Goal: Find specific page/section: Find specific page/section

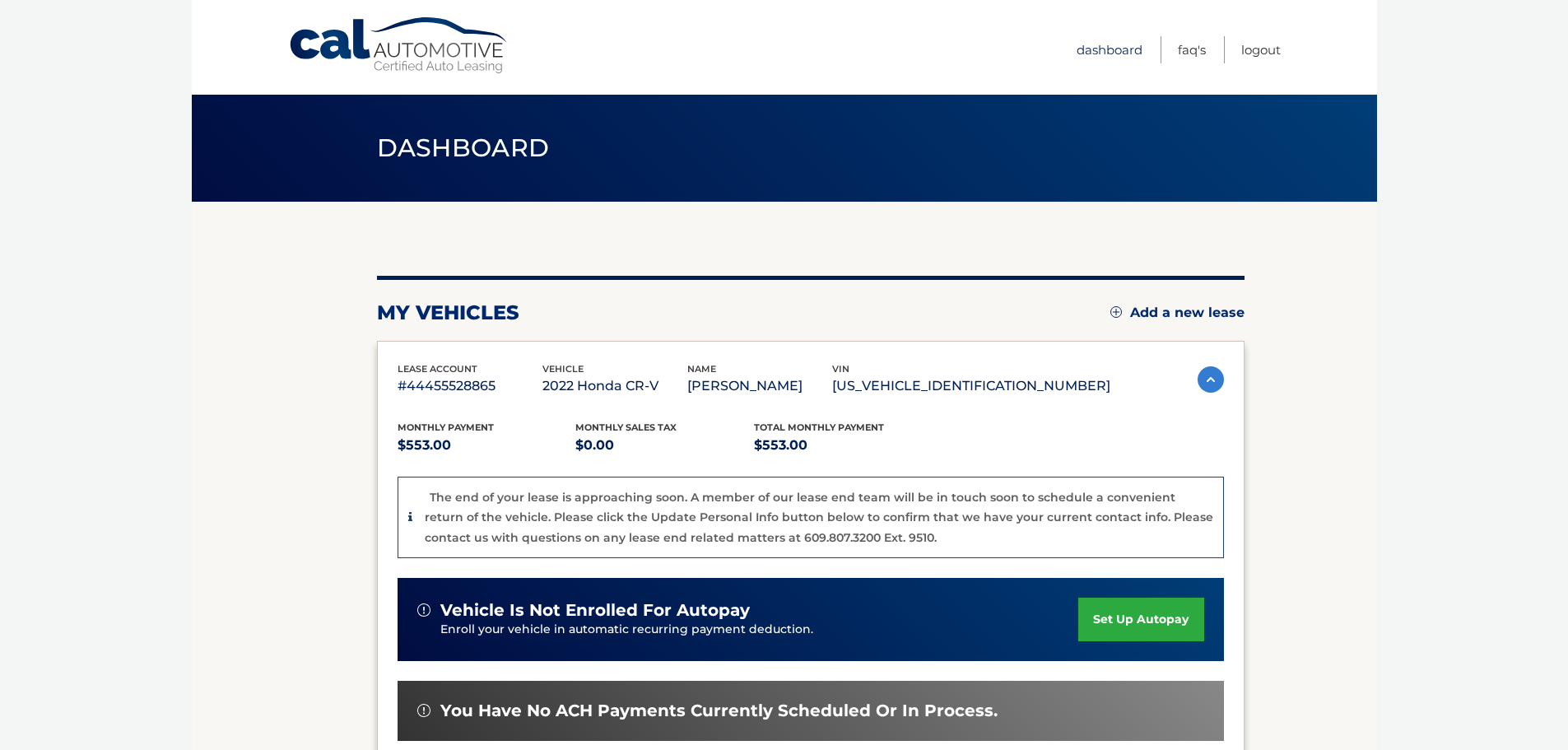
click at [1134, 58] on link "Dashboard" at bounding box center [1109, 50] width 66 height 28
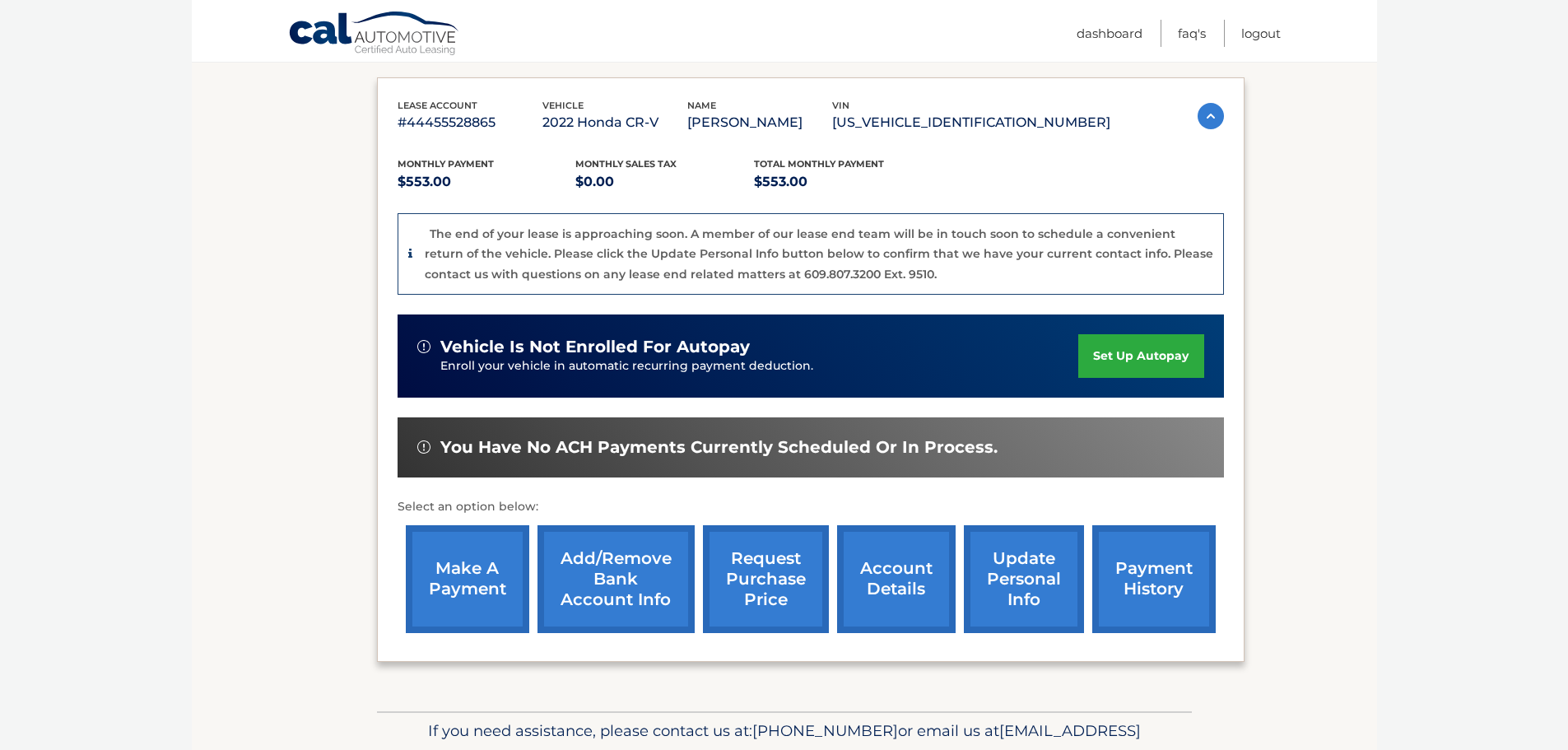
scroll to position [329, 0]
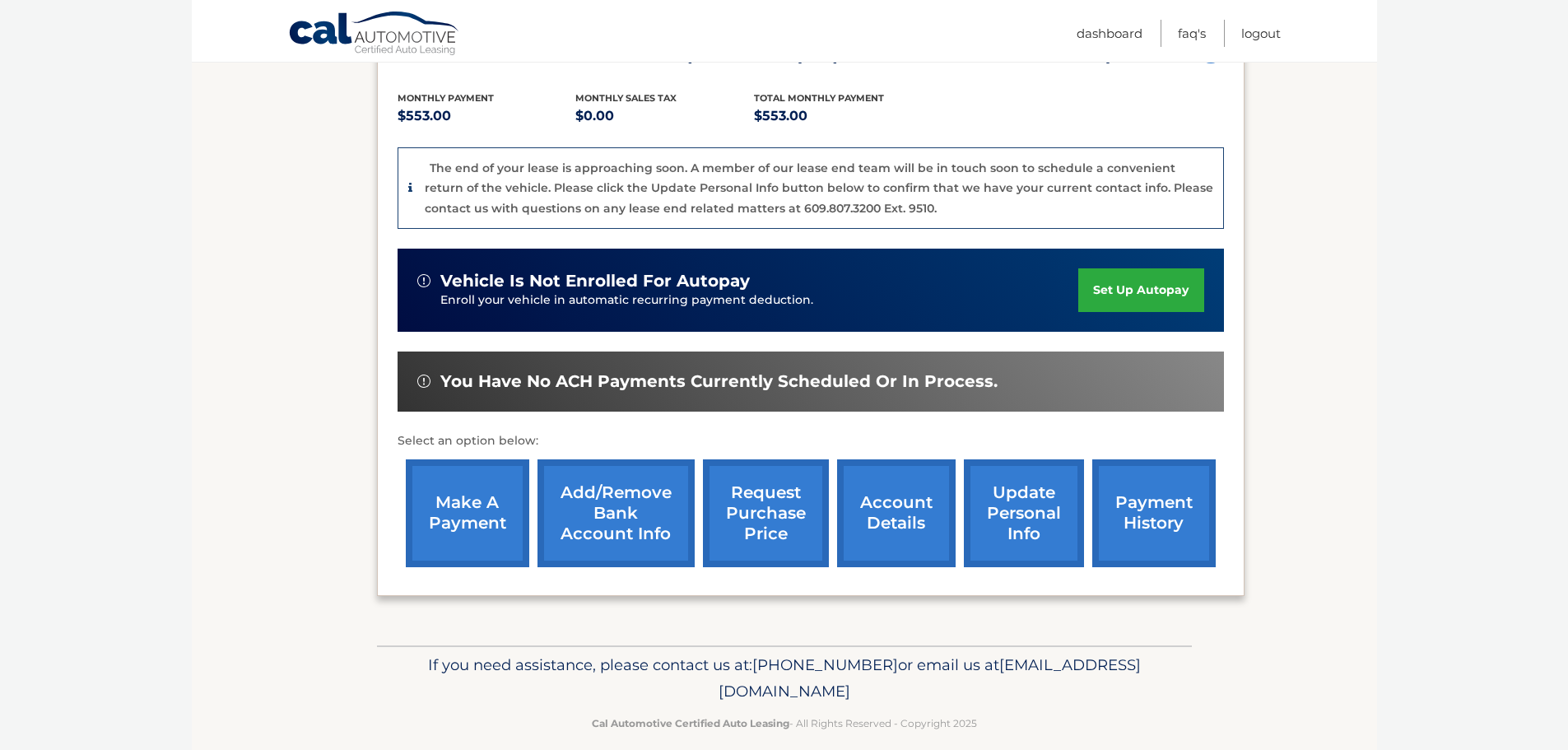
click at [924, 531] on link "account details" at bounding box center [895, 513] width 118 height 108
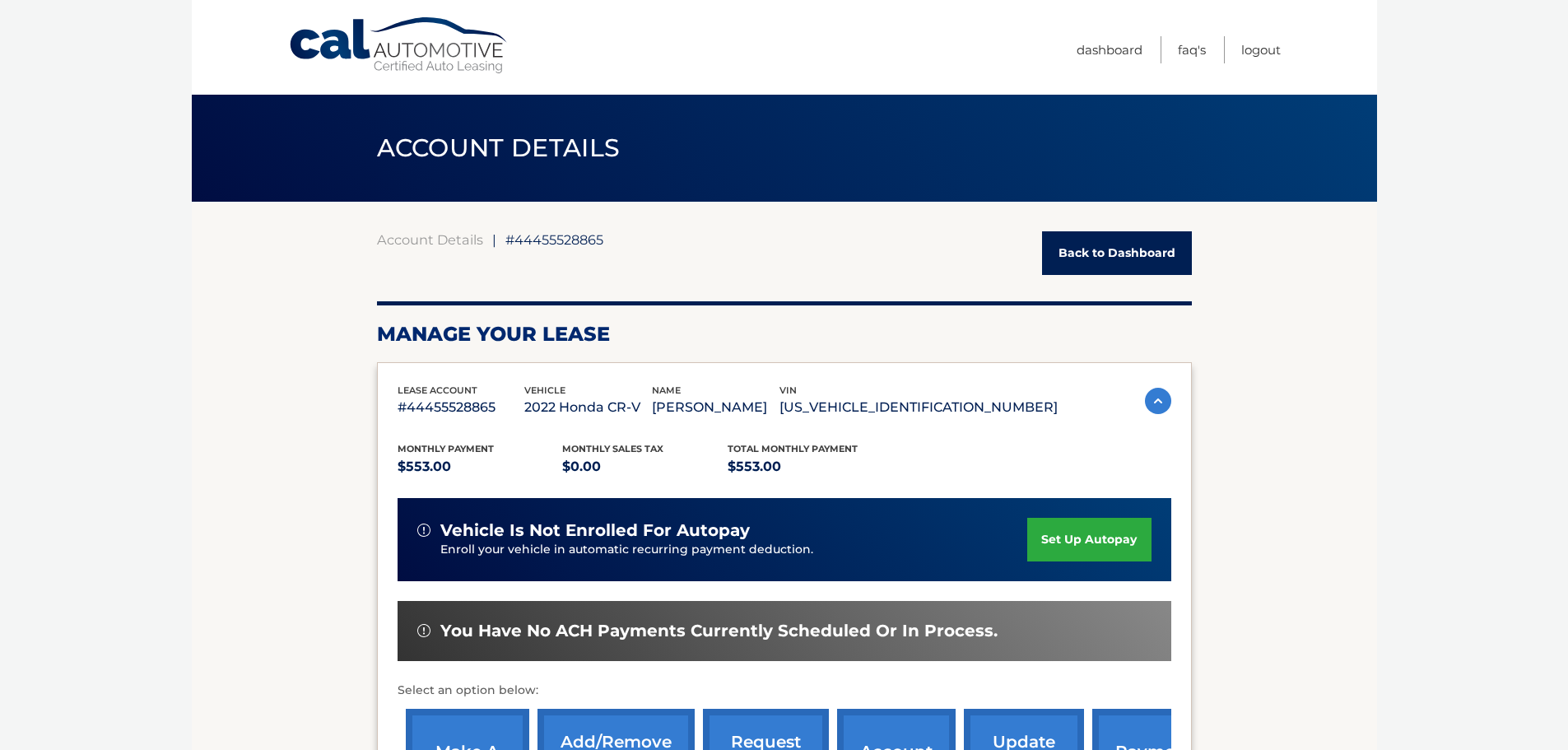
click at [1086, 252] on link "Back to Dashboard" at bounding box center [1116, 253] width 149 height 44
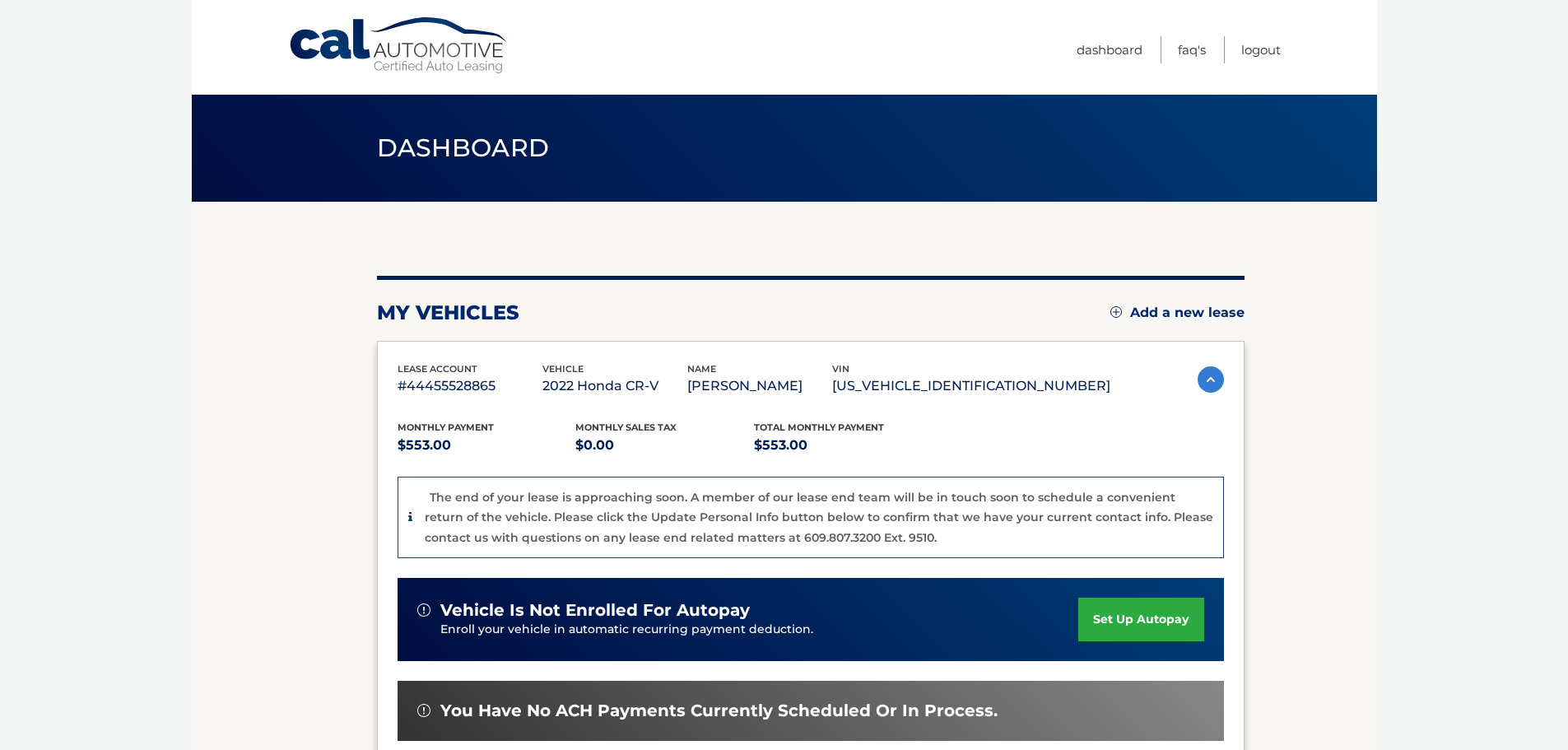
click at [441, 151] on span "Dashboard" at bounding box center [463, 148] width 173 height 30
click at [1115, 45] on link "Dashboard" at bounding box center [1109, 50] width 66 height 28
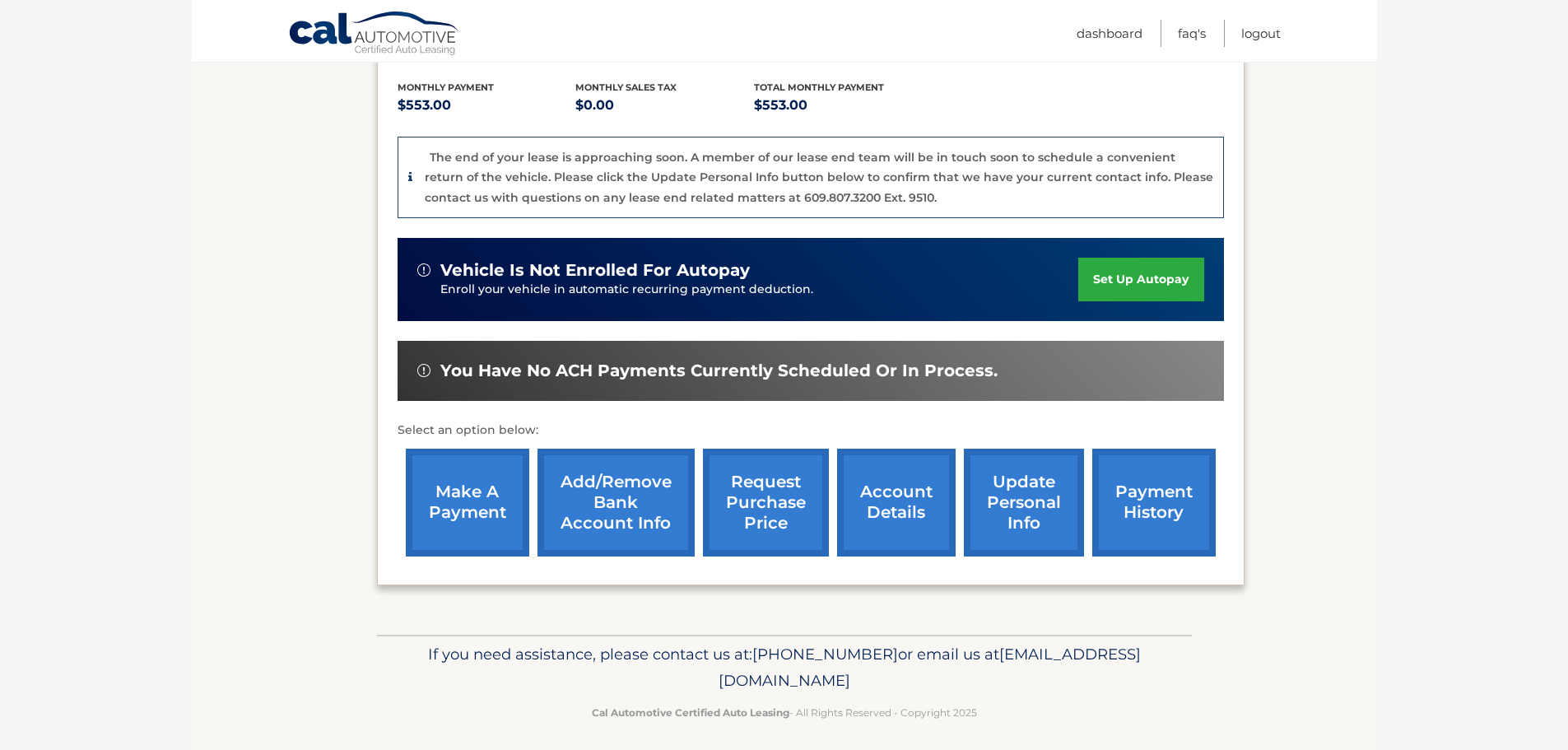
scroll to position [350, 0]
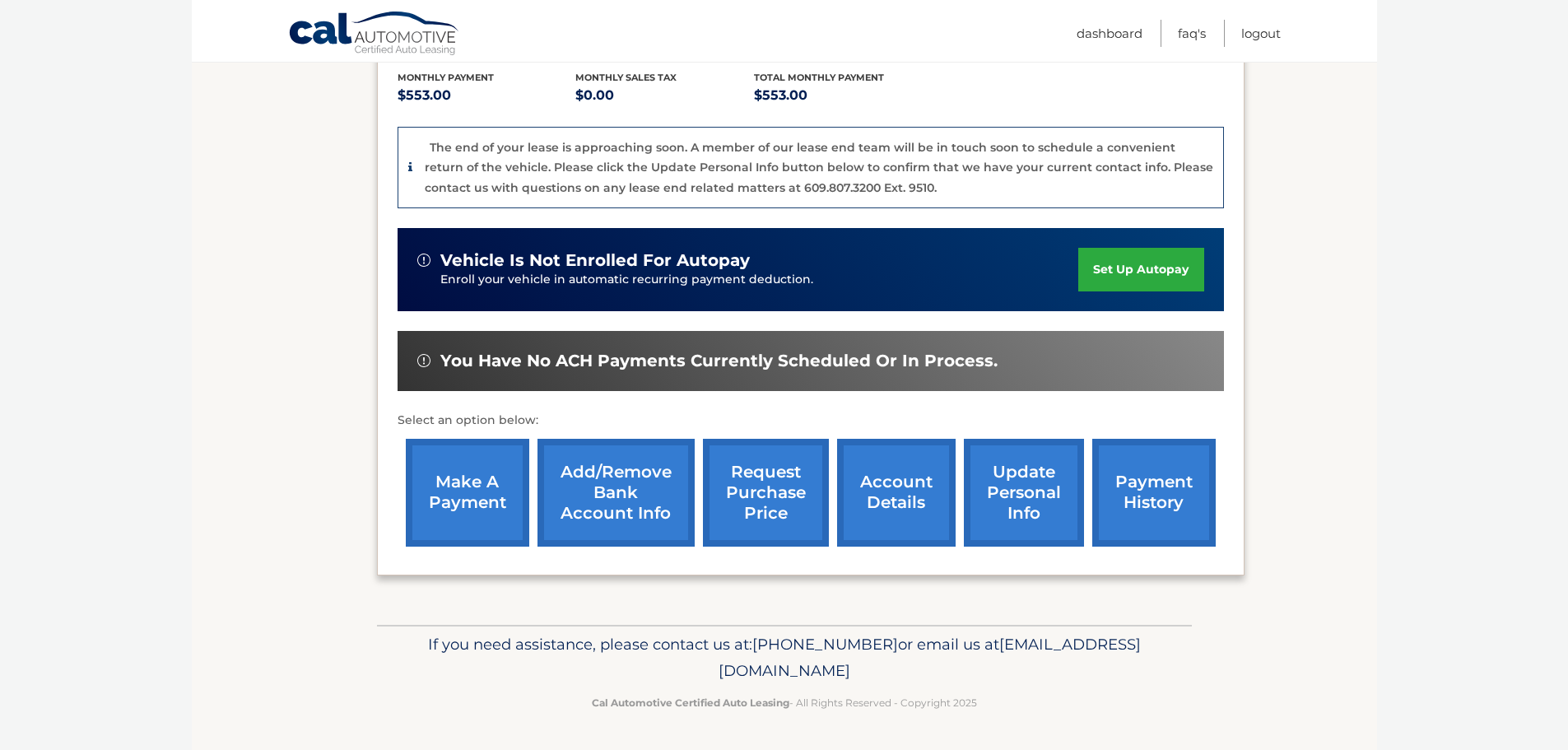
click at [871, 531] on link "account details" at bounding box center [895, 493] width 118 height 108
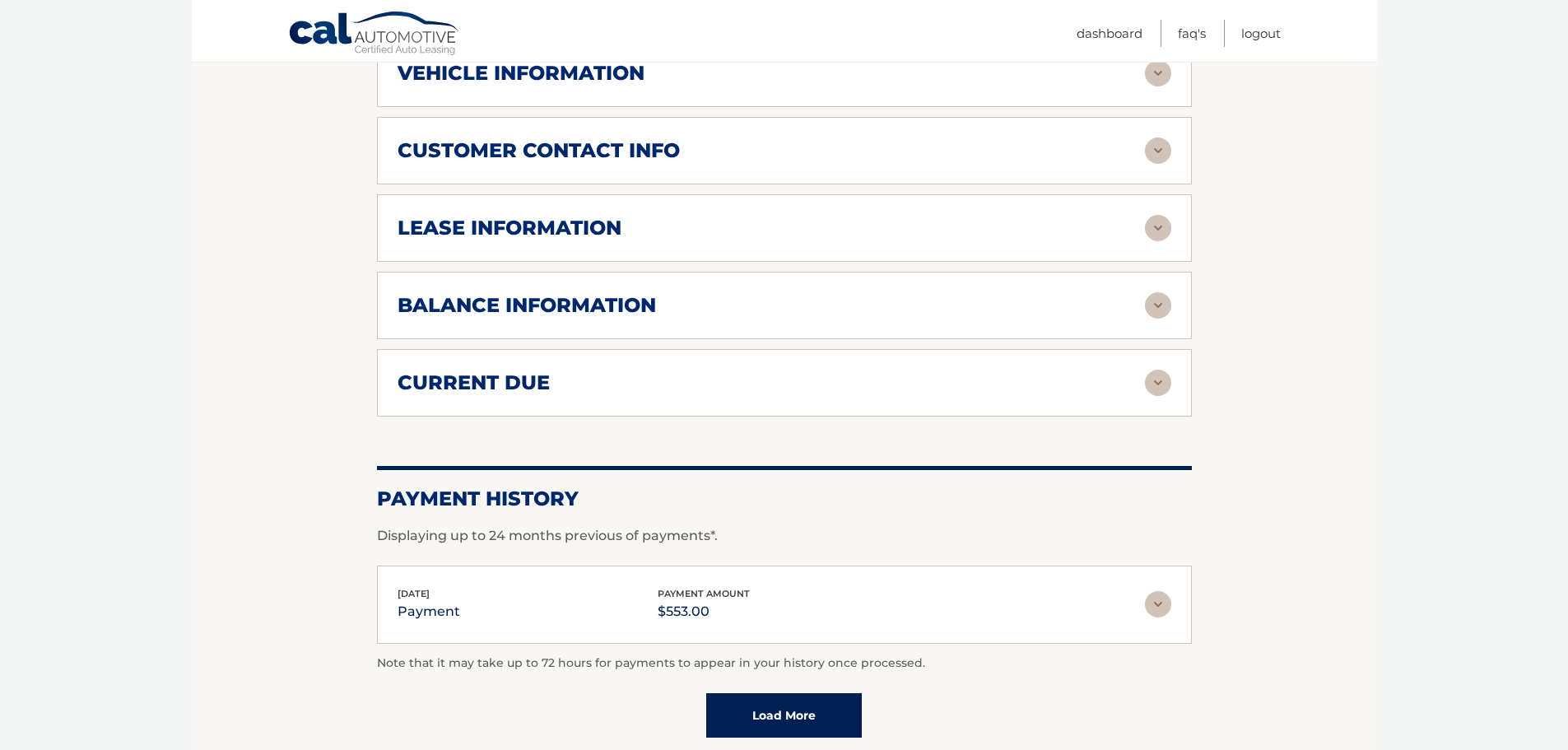
scroll to position [823, 0]
click at [743, 81] on div "vehicle information" at bounding box center [771, 72] width 747 height 25
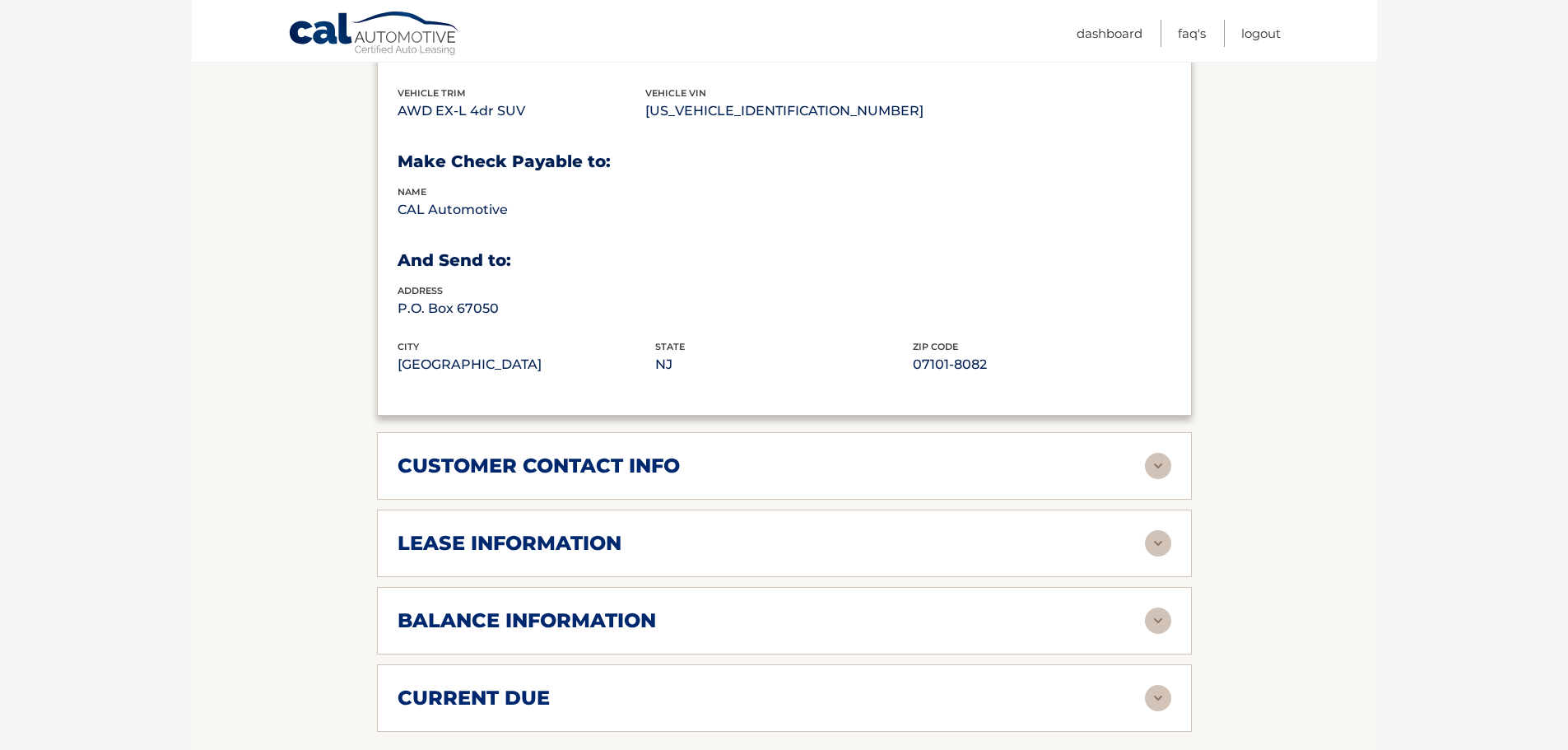
scroll to position [906, 0]
click at [601, 480] on div "customer contact info full name [PERSON_NAME] street address [STREET_ADDRESS] c…" at bounding box center [784, 465] width 815 height 68
click at [636, 462] on h2 "customer contact info" at bounding box center [539, 464] width 282 height 25
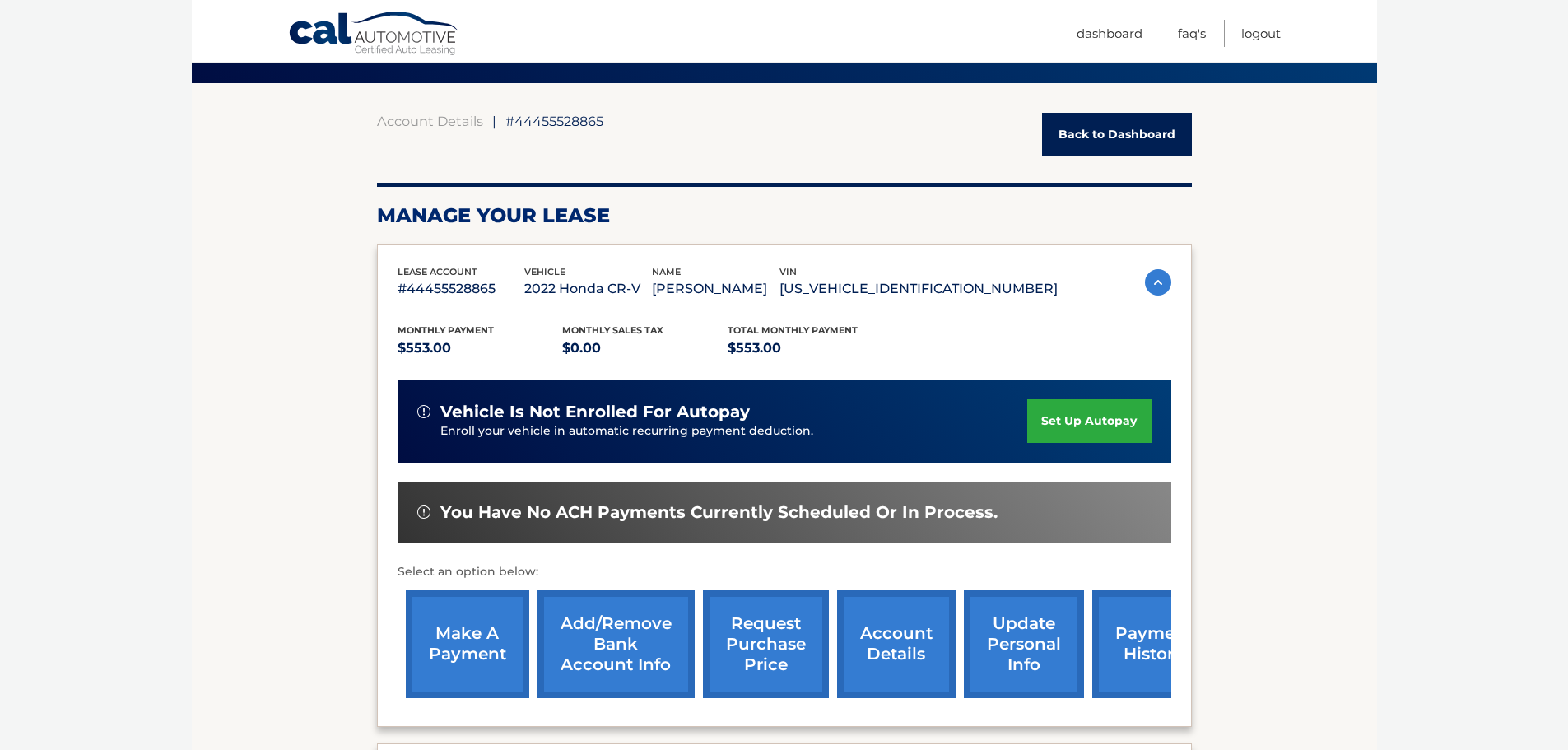
scroll to position [0, 0]
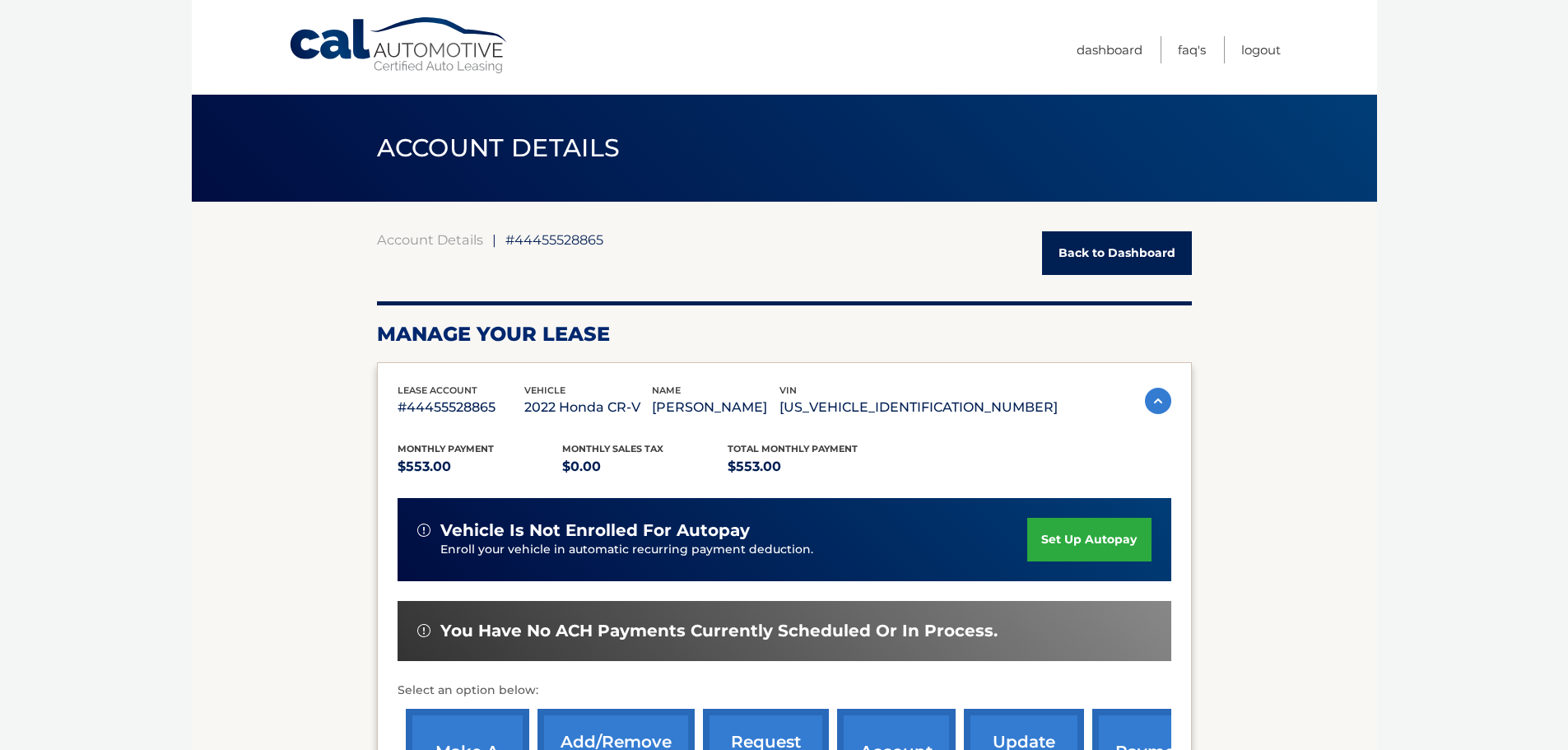
click at [1105, 260] on link "Back to Dashboard" at bounding box center [1116, 253] width 149 height 44
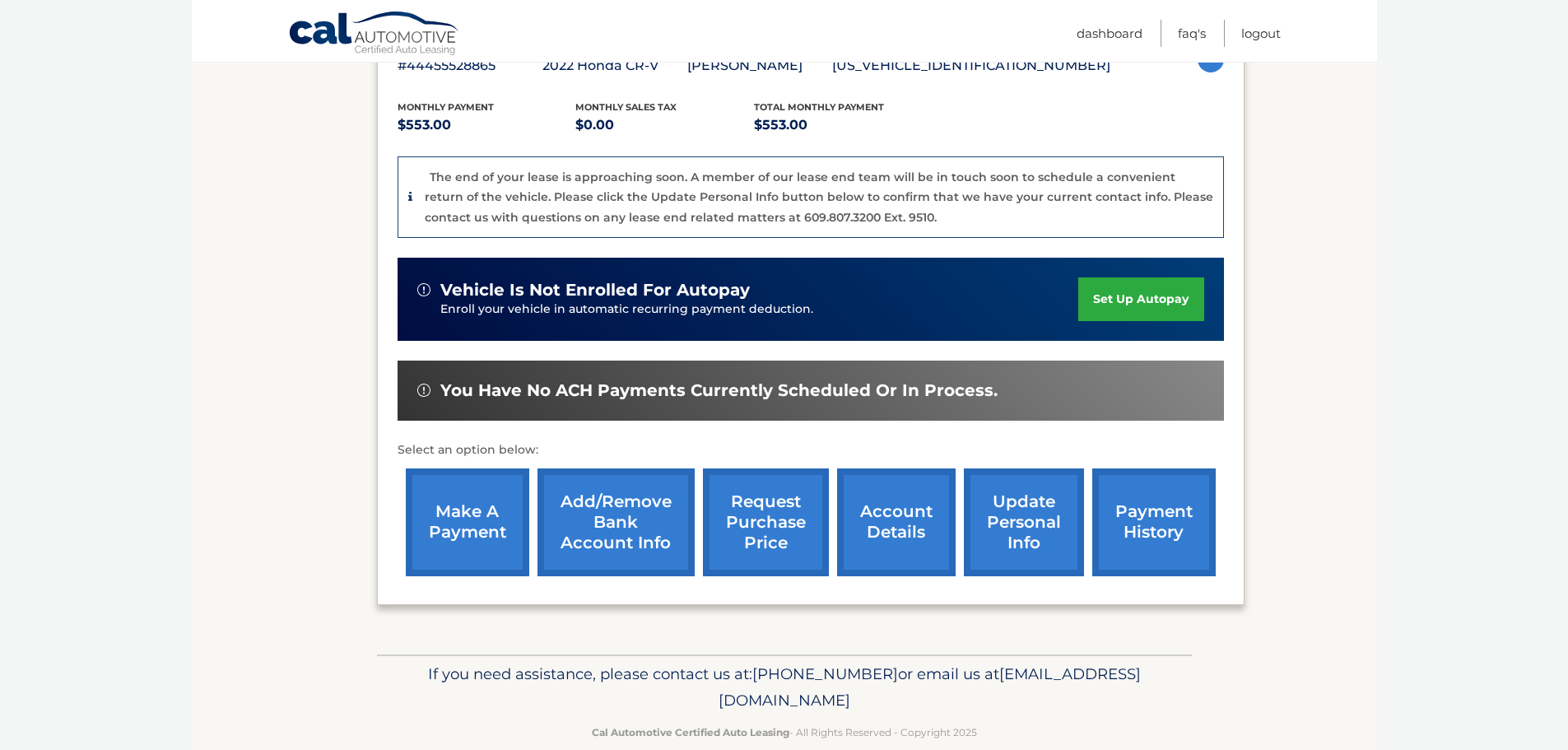
scroll to position [350, 0]
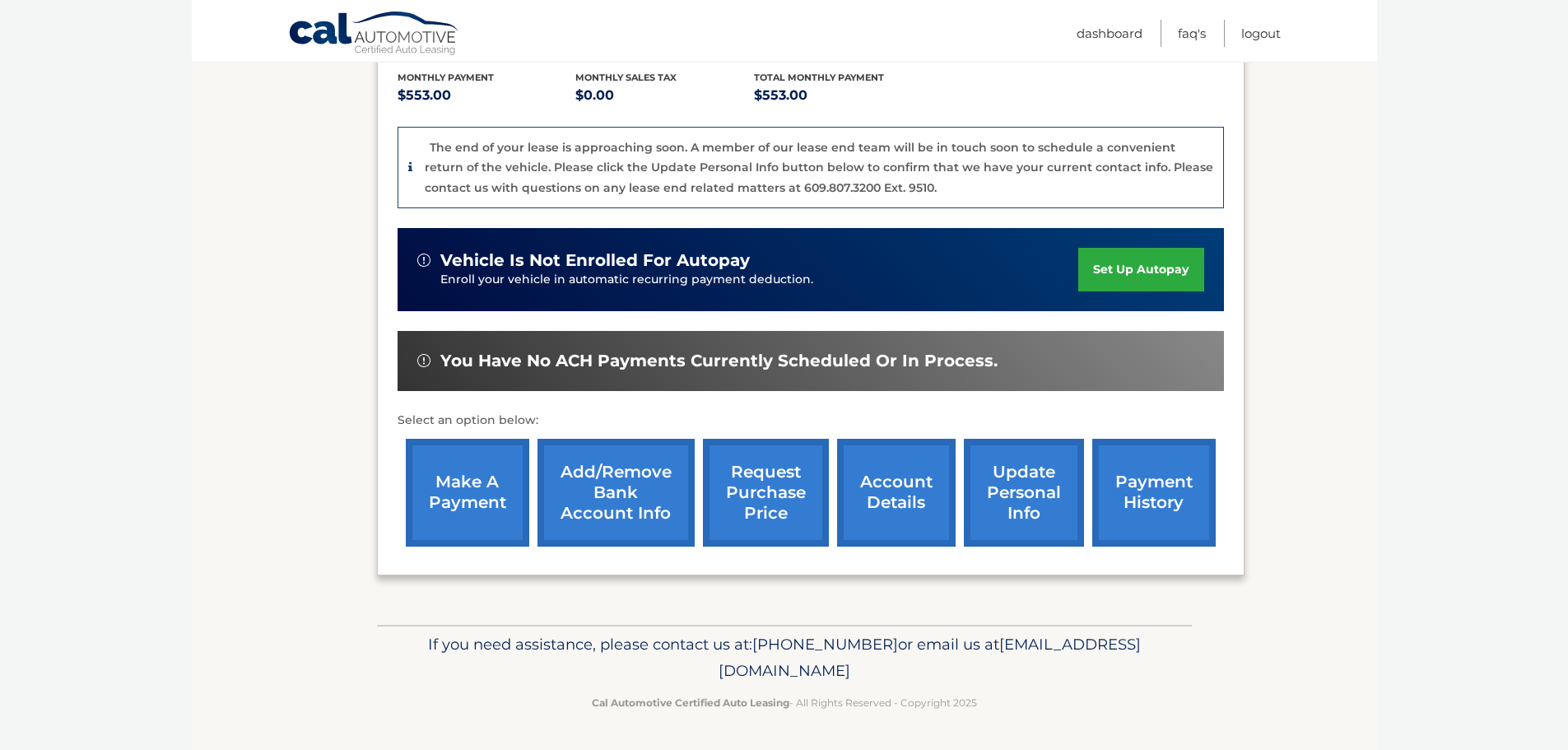
click at [1211, 666] on footer "If you need assistance, please contact us at: 609-807-3200 or email us at Custo…" at bounding box center [784, 688] width 1185 height 125
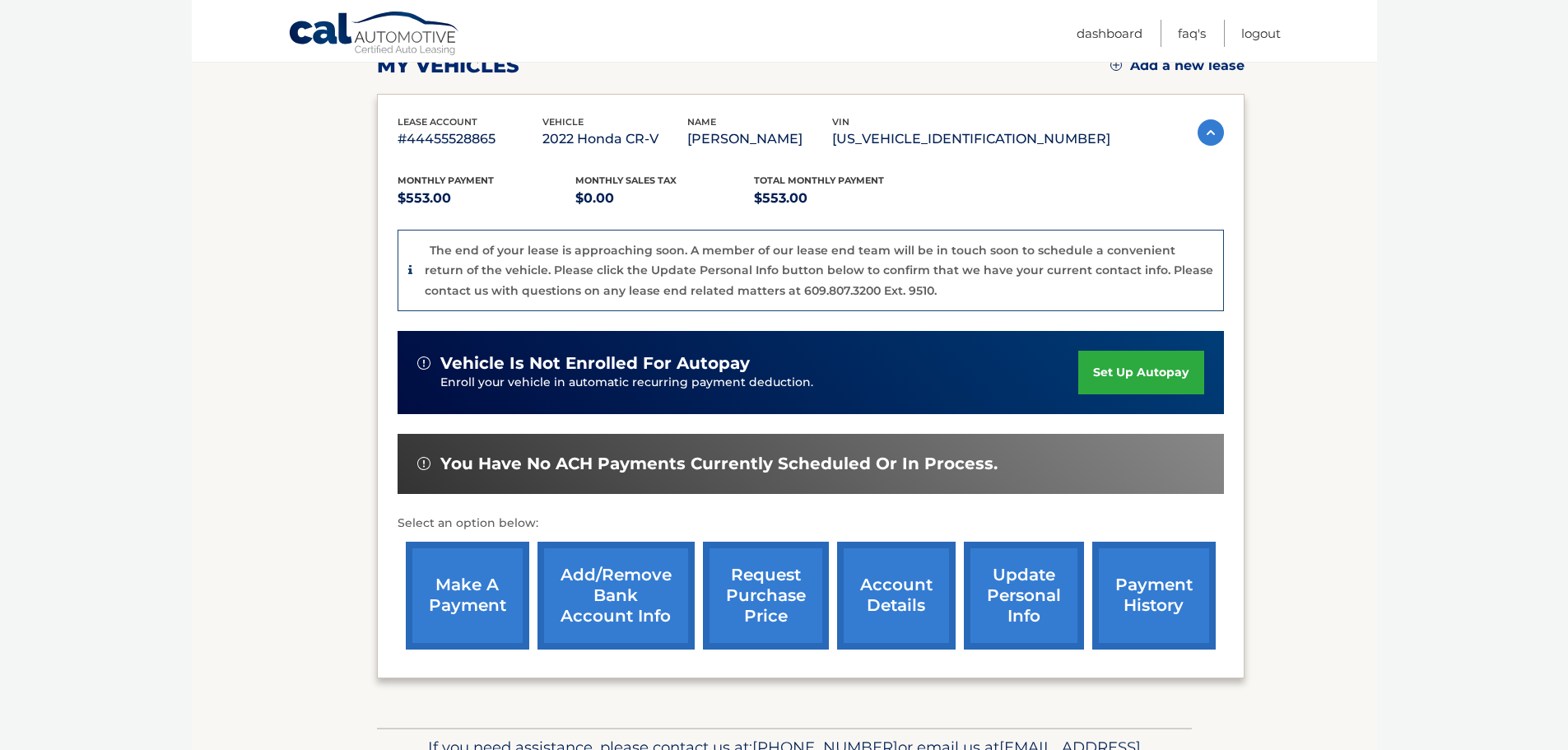
scroll to position [0, 0]
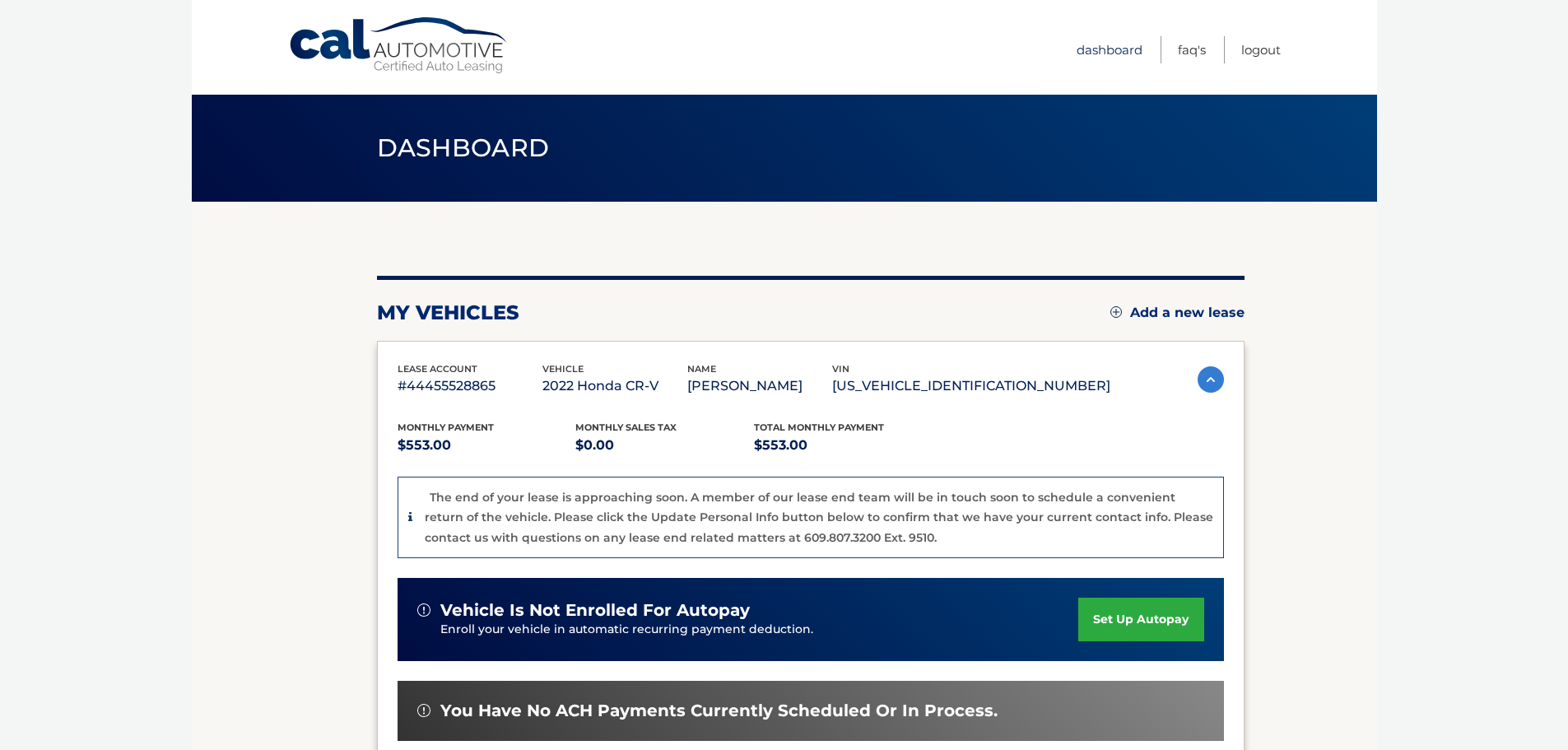
click at [1112, 48] on link "Dashboard" at bounding box center [1109, 50] width 66 height 28
click at [1107, 41] on link "Dashboard" at bounding box center [1109, 50] width 66 height 28
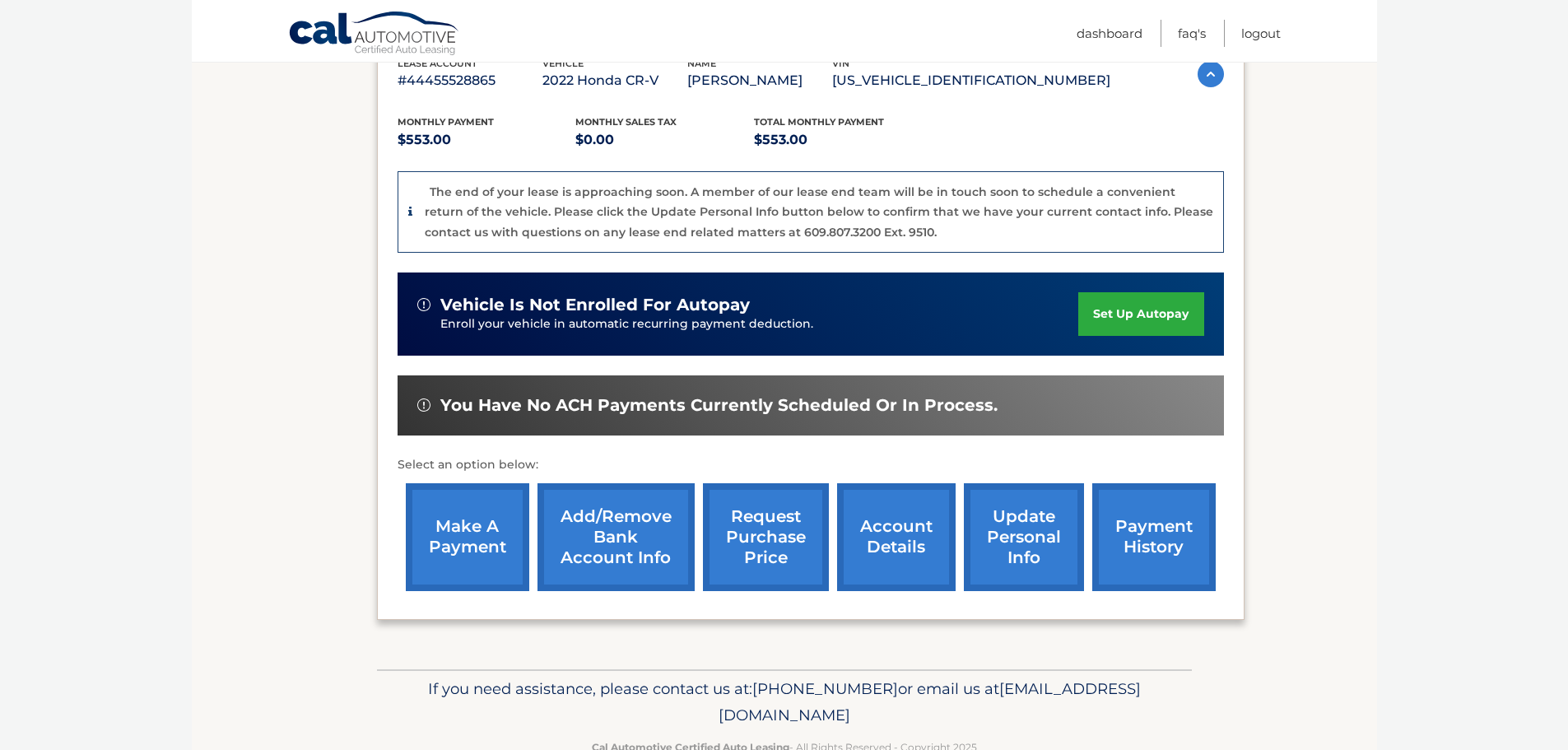
scroll to position [350, 0]
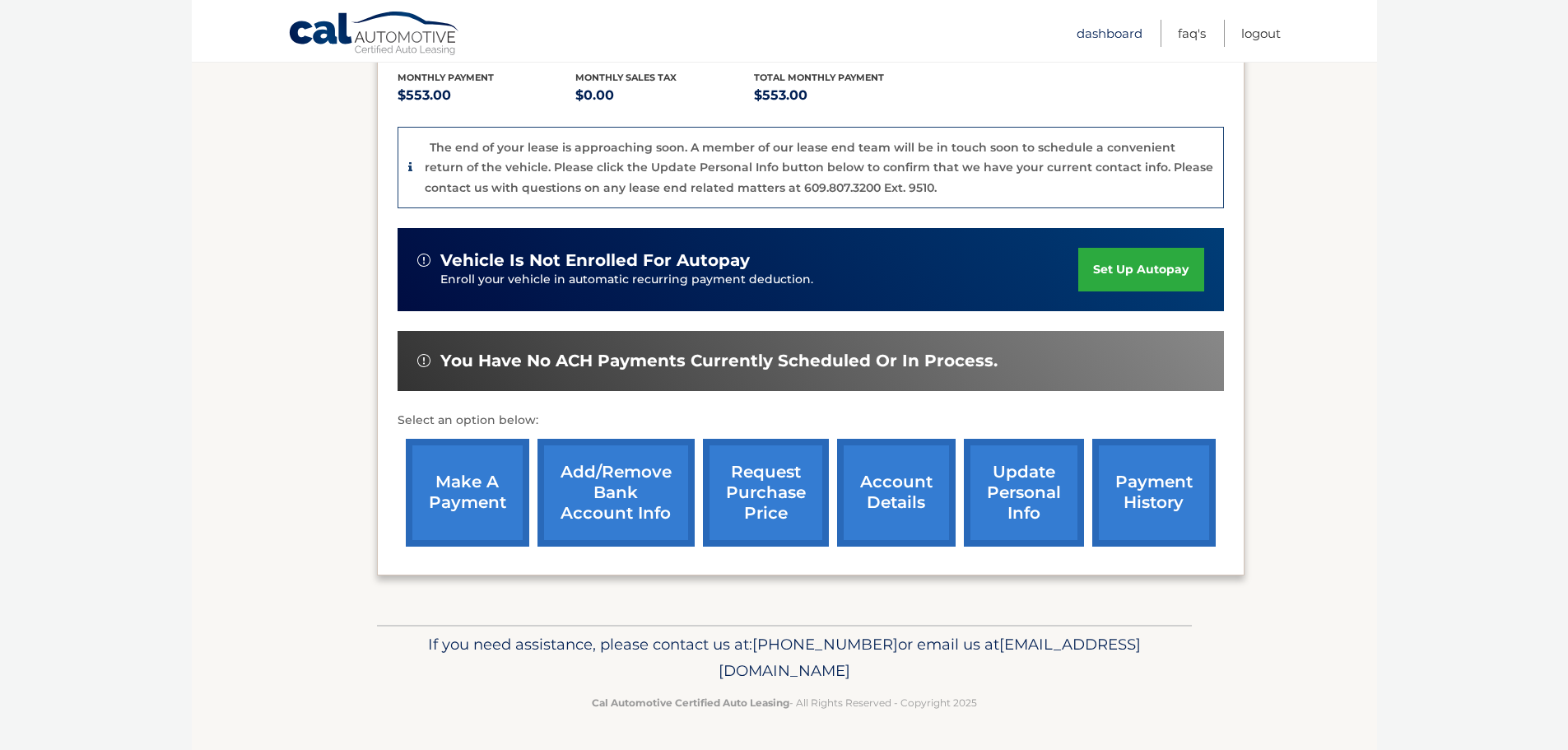
click at [1105, 43] on link "Dashboard" at bounding box center [1109, 34] width 66 height 28
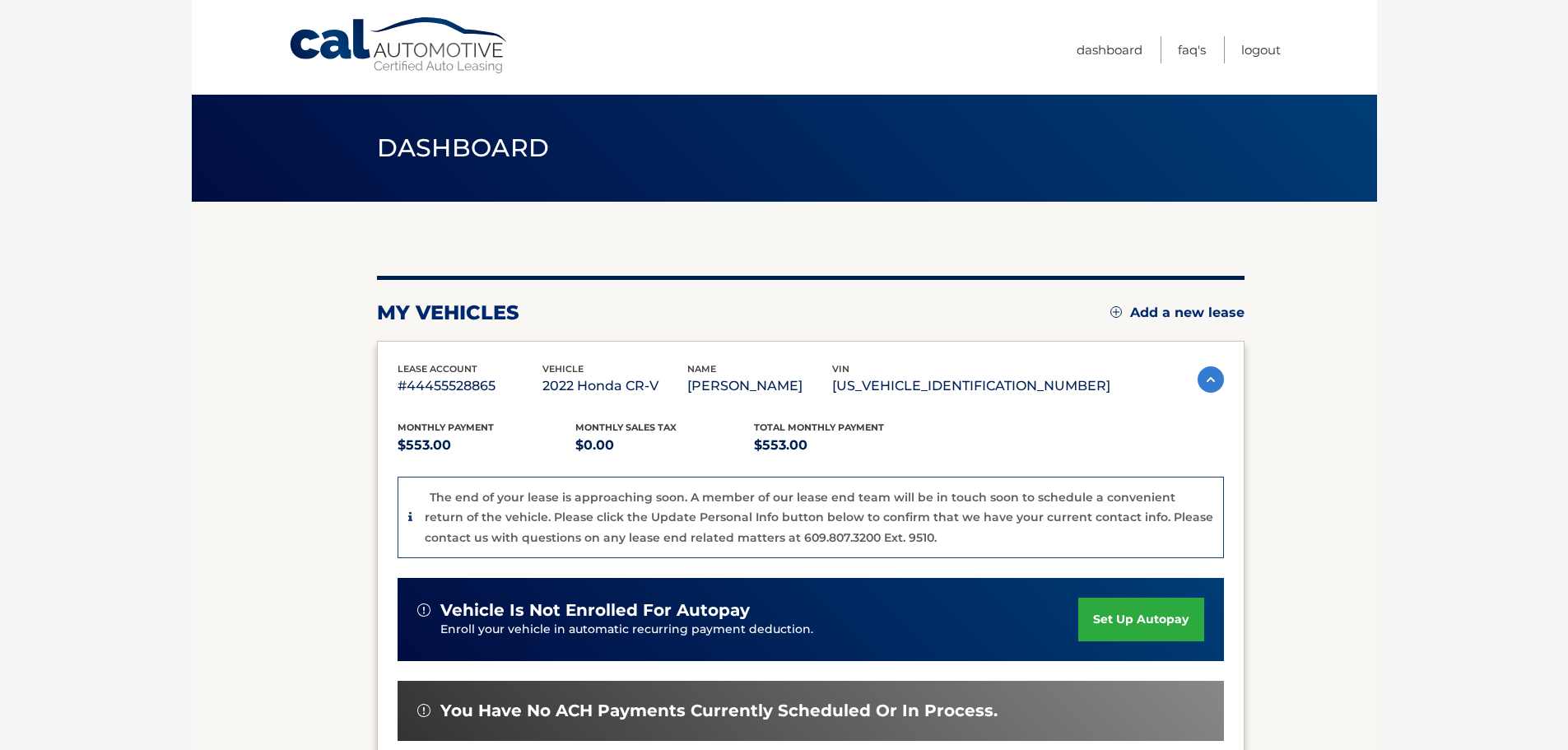
click at [1101, 67] on ul "Dashboard FAQ's Logout" at bounding box center [1178, 47] width 204 height 94
click at [1101, 61] on link "Dashboard" at bounding box center [1109, 50] width 66 height 28
click at [1123, 58] on link "Dashboard" at bounding box center [1109, 50] width 66 height 28
